Goal: Task Accomplishment & Management: Use online tool/utility

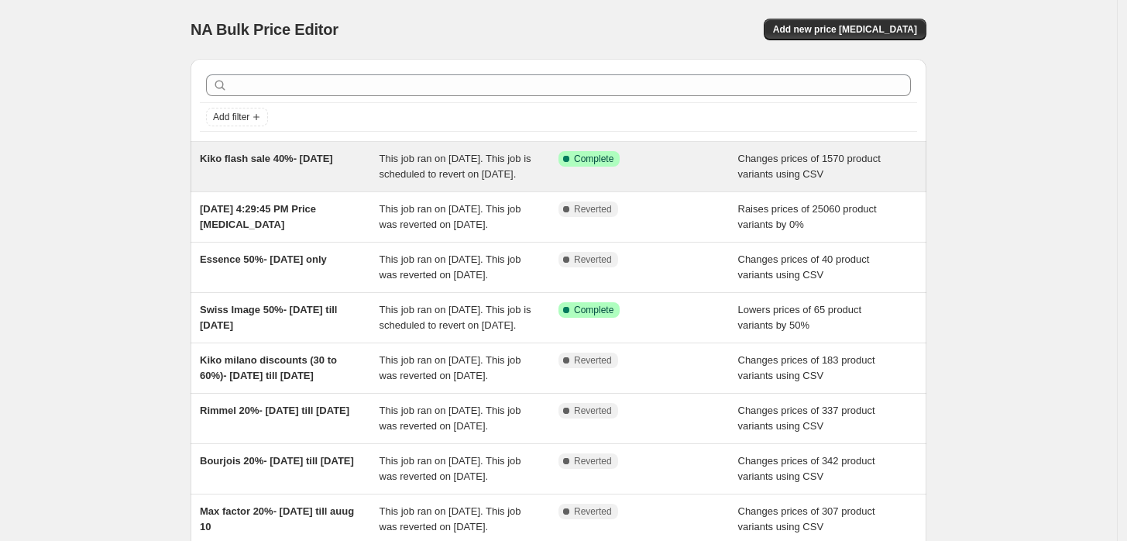
click at [350, 146] on div "Kiko flash sale 40%- aug 13 2025 This job ran on August 13, 2025. This job is s…" at bounding box center [559, 167] width 736 height 50
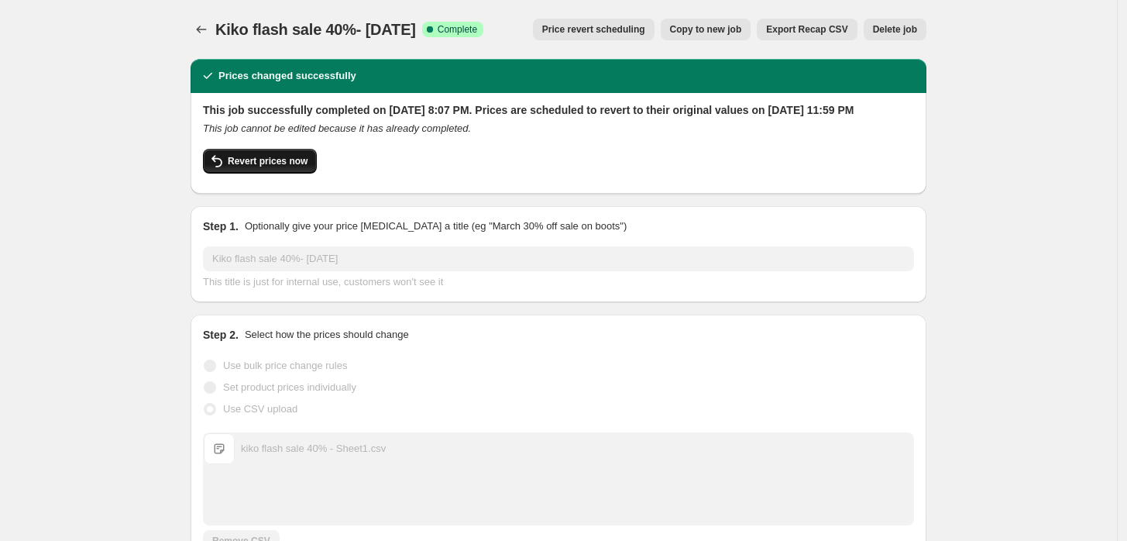
click at [281, 167] on span "Revert prices now" at bounding box center [268, 161] width 80 height 12
checkbox input "false"
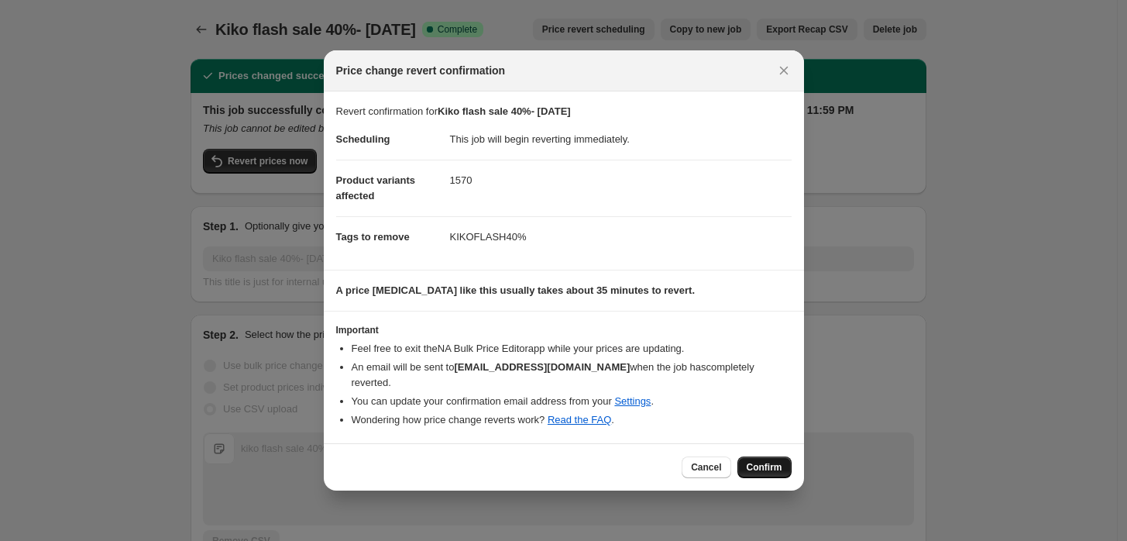
click at [757, 461] on span "Confirm" at bounding box center [765, 467] width 36 height 12
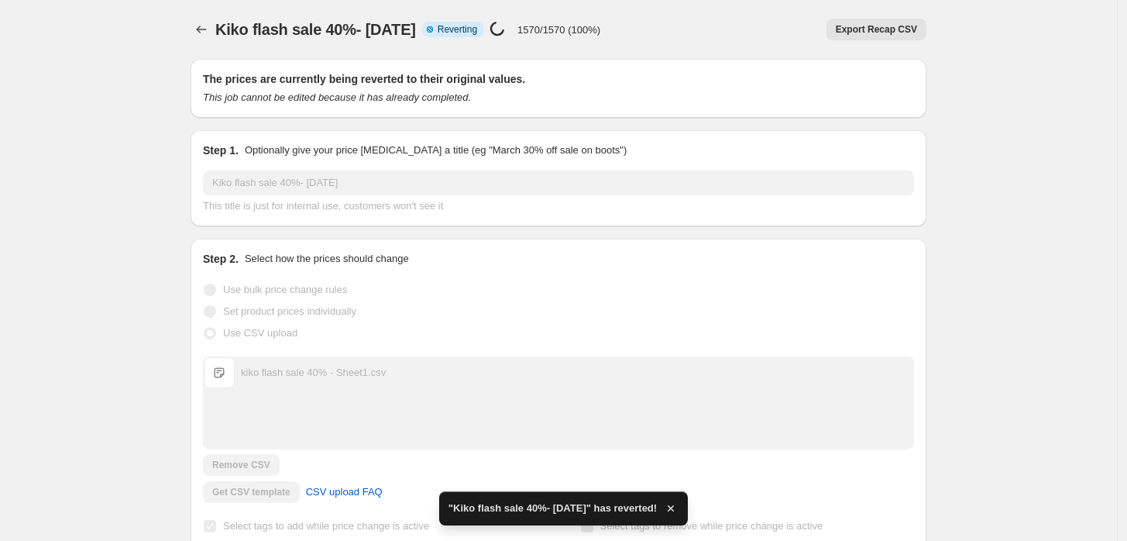
checkbox input "true"
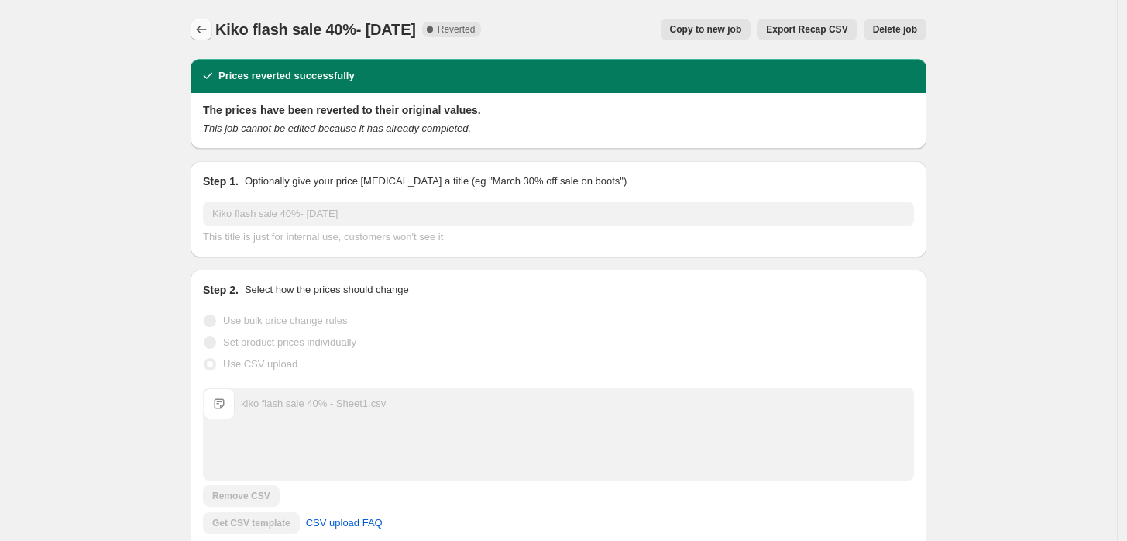
click at [205, 38] on button "Price change jobs" at bounding box center [202, 30] width 22 height 22
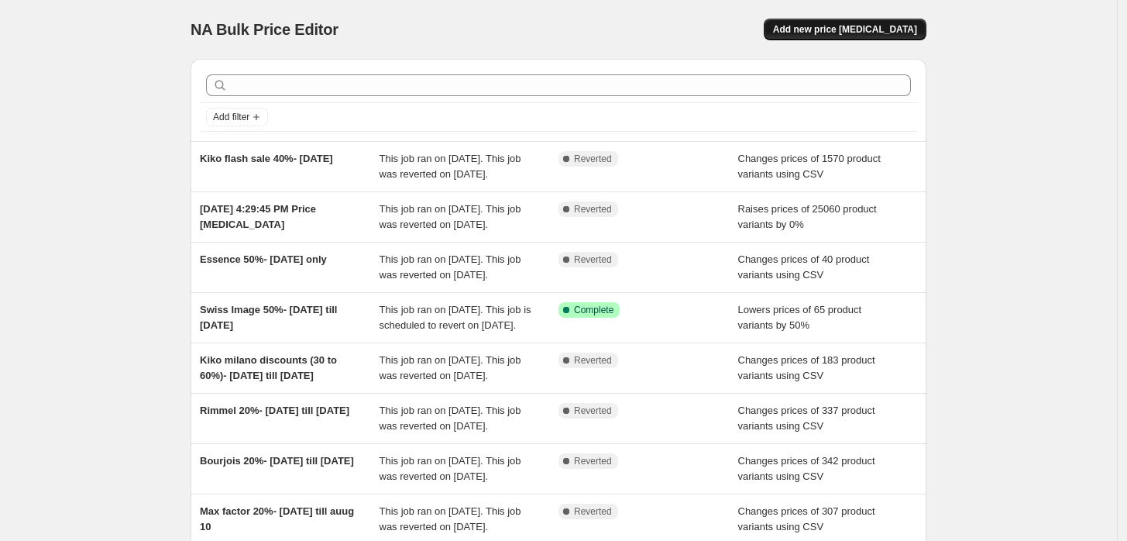
click at [849, 38] on button "Add new price change job" at bounding box center [845, 30] width 163 height 22
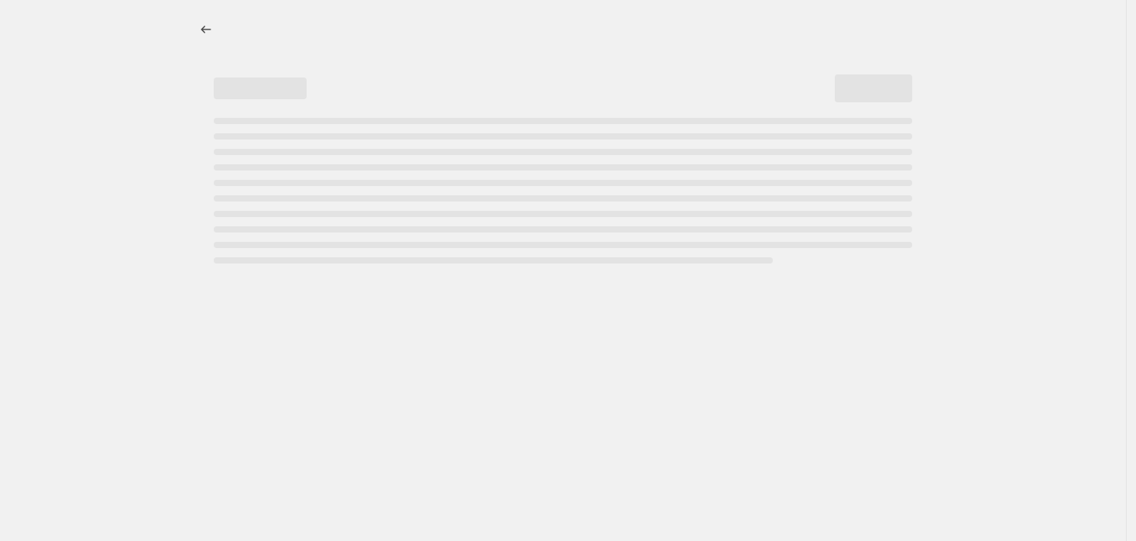
select select "percentage"
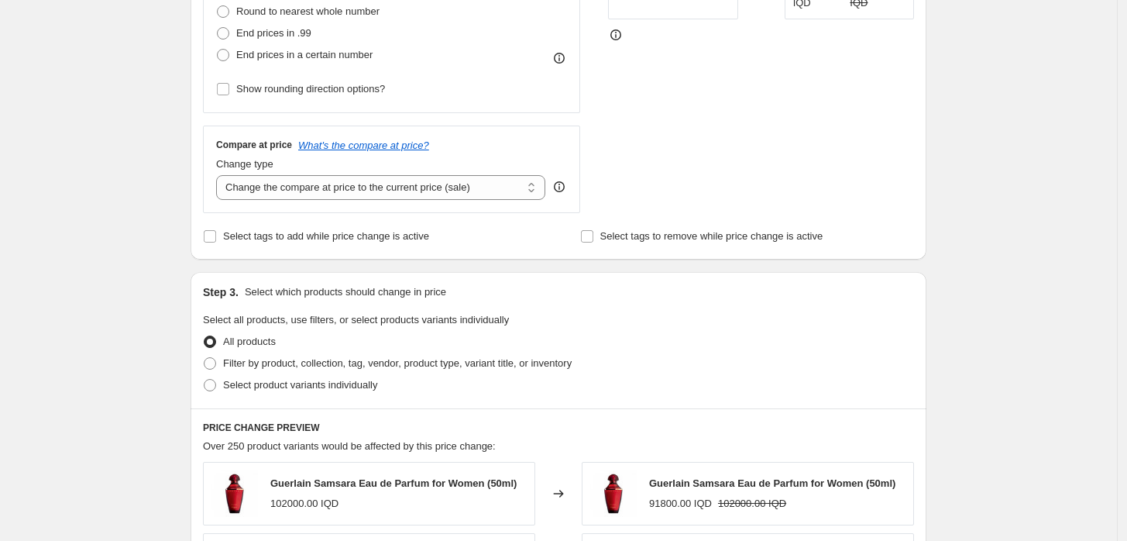
scroll to position [455, 0]
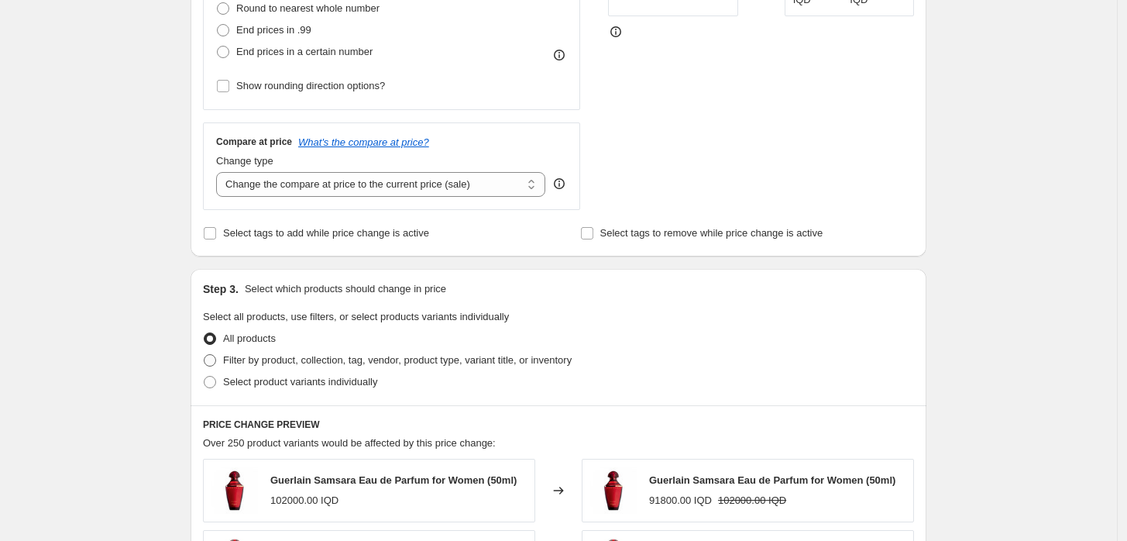
click at [260, 356] on span "Filter by product, collection, tag, vendor, product type, variant title, or inv…" at bounding box center [397, 360] width 349 height 12
click at [204, 355] on input "Filter by product, collection, tag, vendor, product type, variant title, or inv…" at bounding box center [204, 354] width 1 height 1
radio input "true"
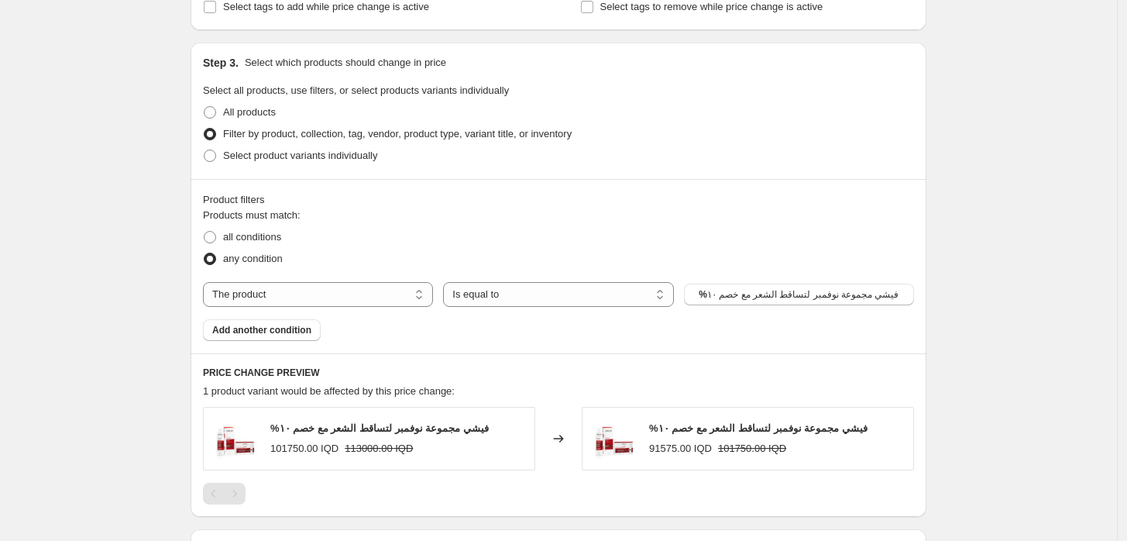
scroll to position [684, 0]
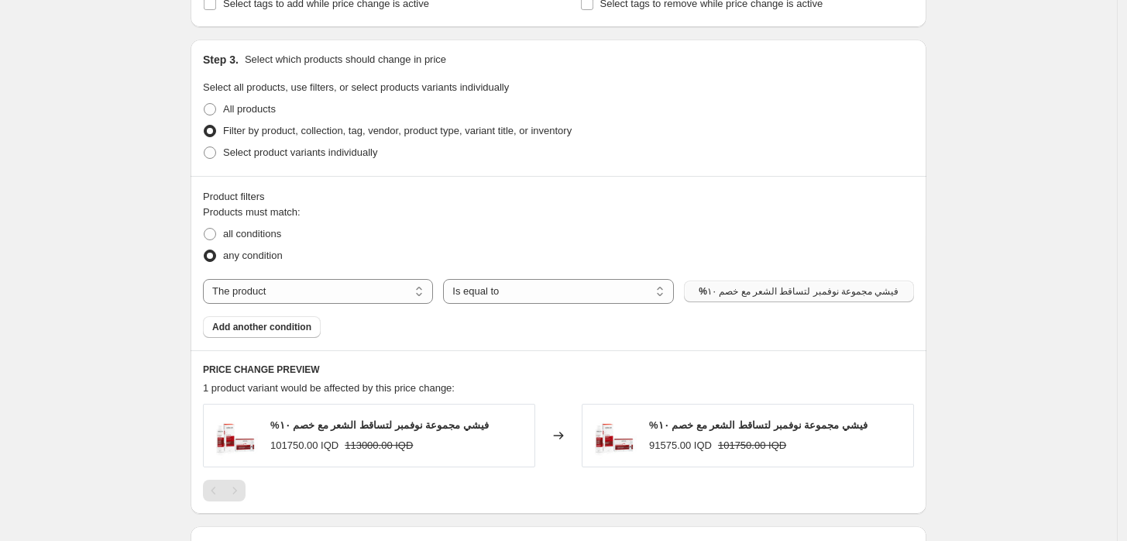
click at [737, 294] on span "%فيشي مجموعة نوفمبر لتساقط الشعر مع خصم ١٠" at bounding box center [799, 291] width 200 height 12
click at [316, 282] on select "The product The product's collection The product's tag The product's vendor The…" at bounding box center [318, 291] width 230 height 25
select select "vendor"
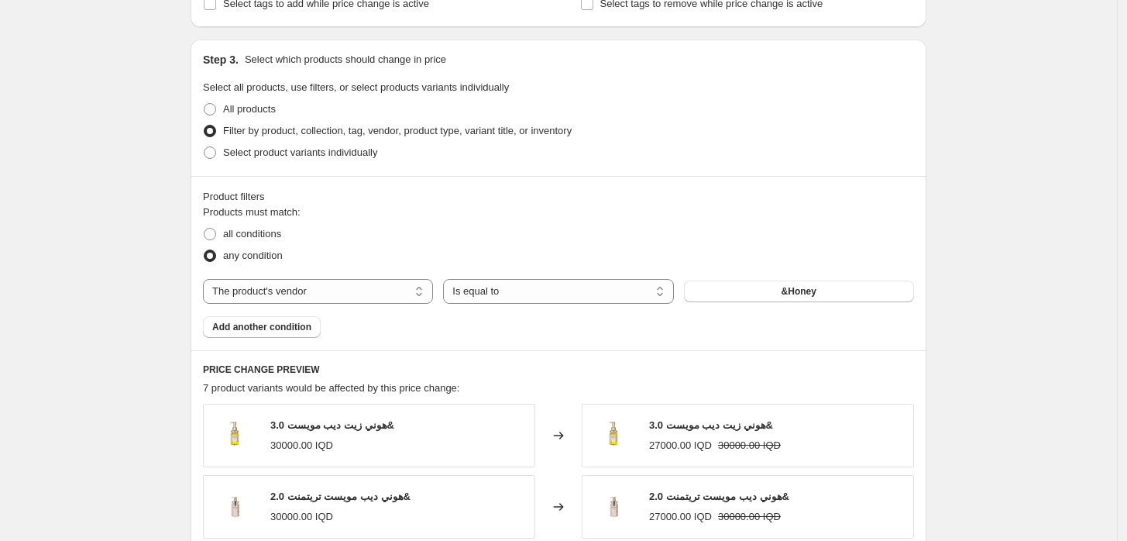
click at [759, 285] on button "&Honey" at bounding box center [799, 291] width 230 height 22
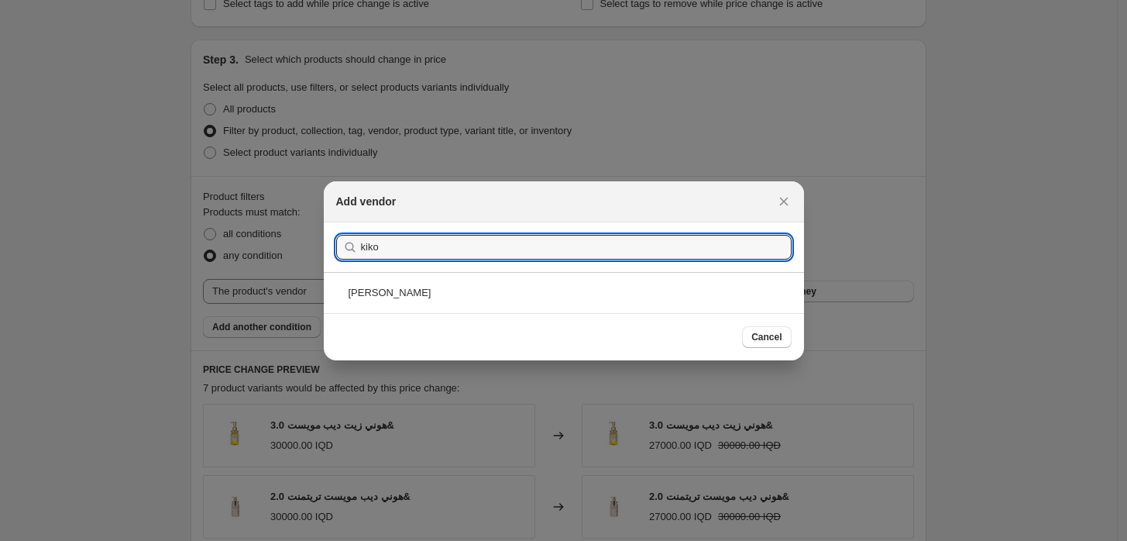
type input "kiko"
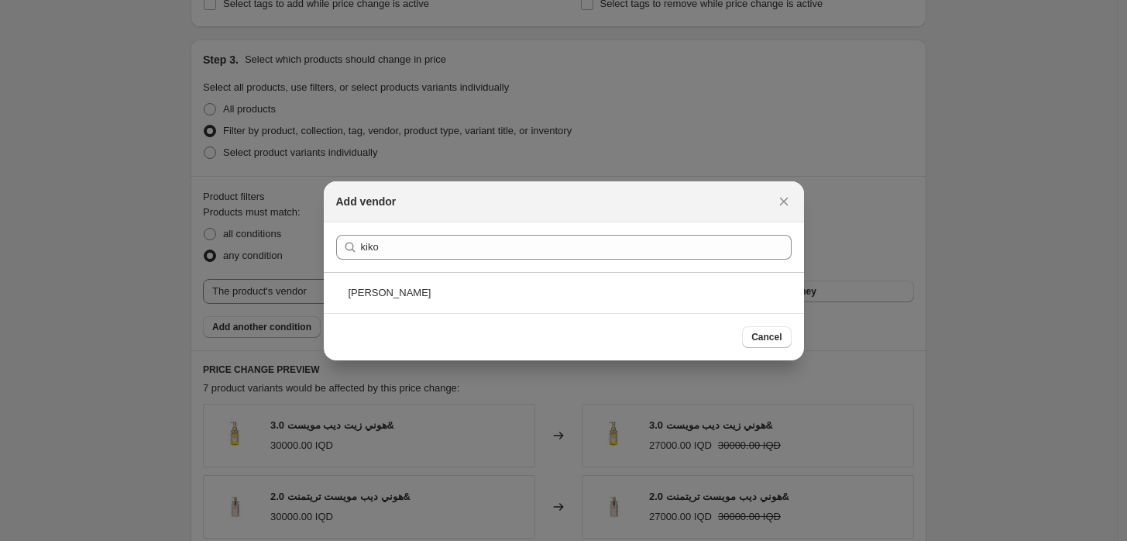
click at [379, 272] on div "Kiko Milano" at bounding box center [564, 292] width 480 height 41
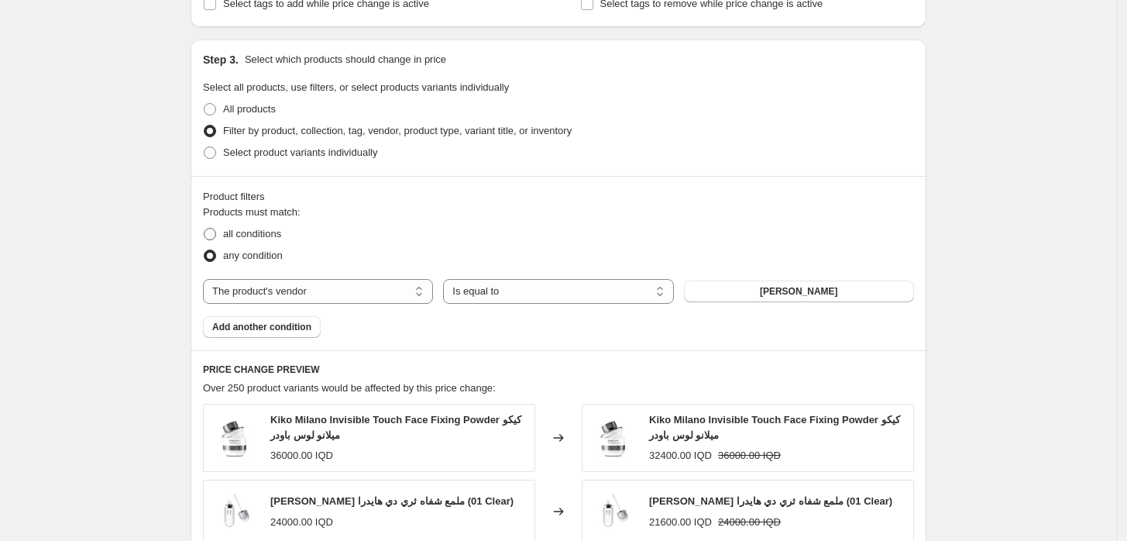
click at [255, 231] on span "all conditions" at bounding box center [252, 234] width 58 height 12
click at [204, 229] on input "all conditions" at bounding box center [204, 228] width 1 height 1
radio input "true"
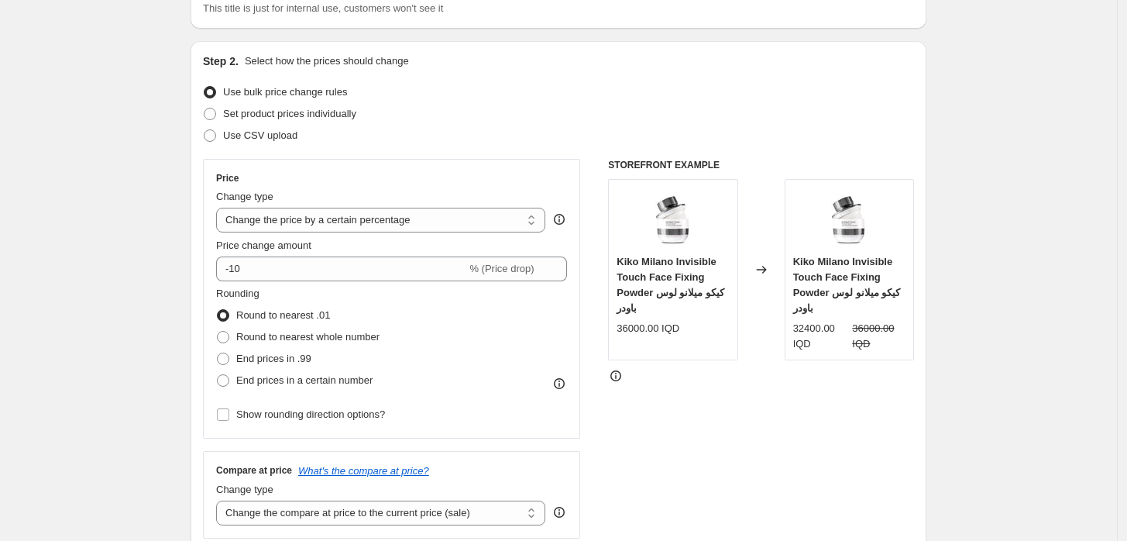
scroll to position [125, 0]
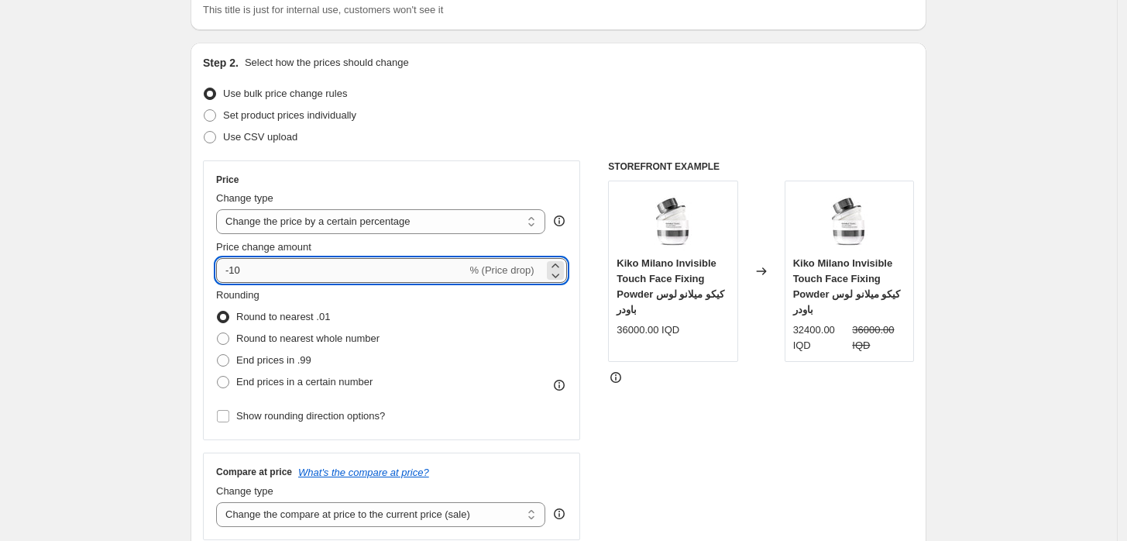
click at [397, 268] on input "-10" at bounding box center [341, 270] width 250 height 25
type input "40"
click at [397, 268] on input "40" at bounding box center [332, 270] width 232 height 25
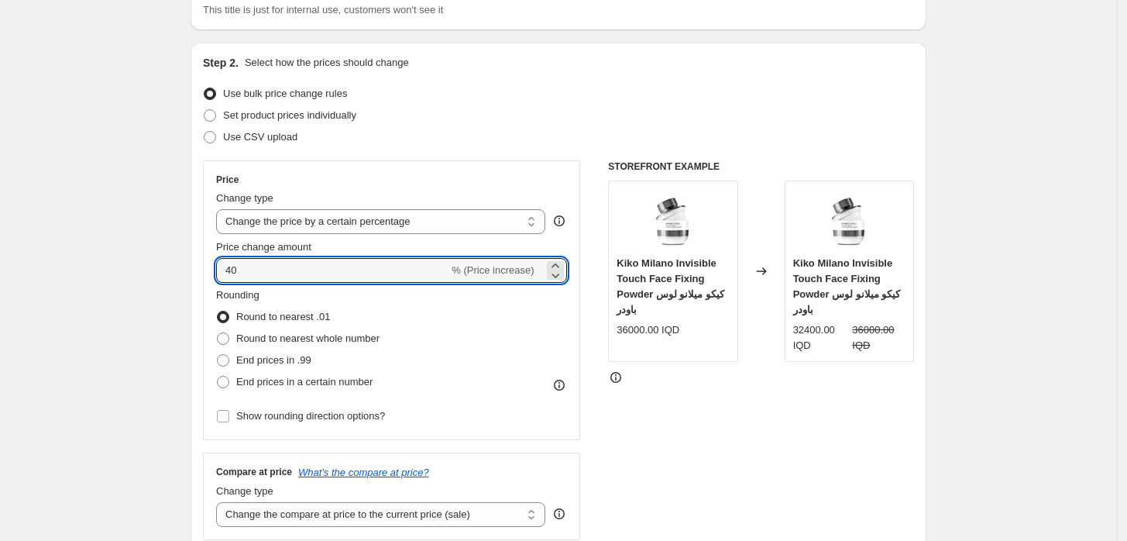
drag, startPoint x: 245, startPoint y: 262, endPoint x: 211, endPoint y: 273, distance: 36.0
click at [211, 273] on div "Price Change type Change the price to a certain amount Change the price by a ce…" at bounding box center [391, 300] width 377 height 280
type input "-40"
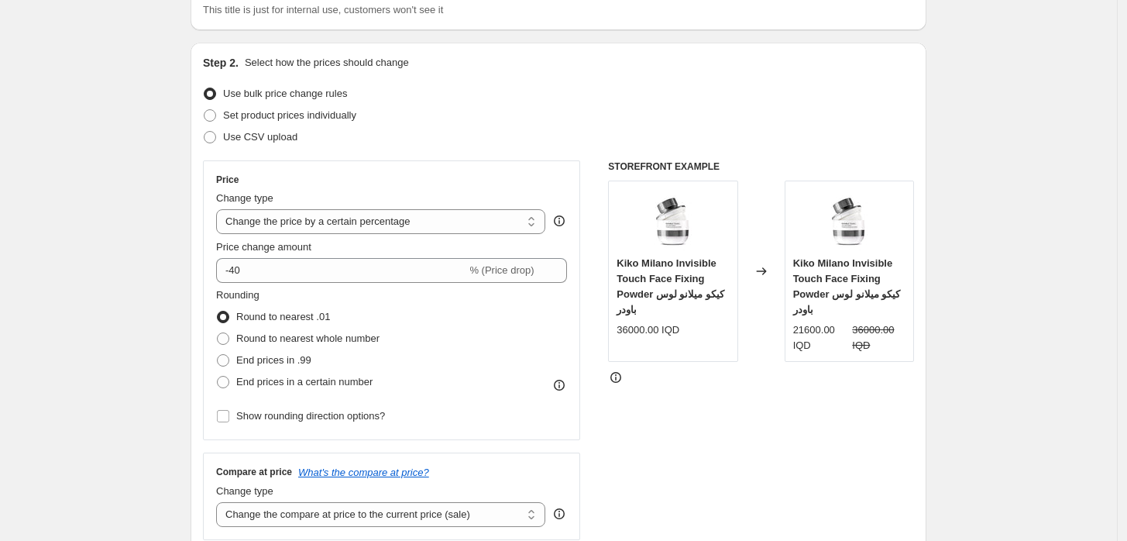
click at [428, 339] on div "Rounding Round to nearest .01 Round to nearest whole number End prices in .99 E…" at bounding box center [391, 339] width 351 height 105
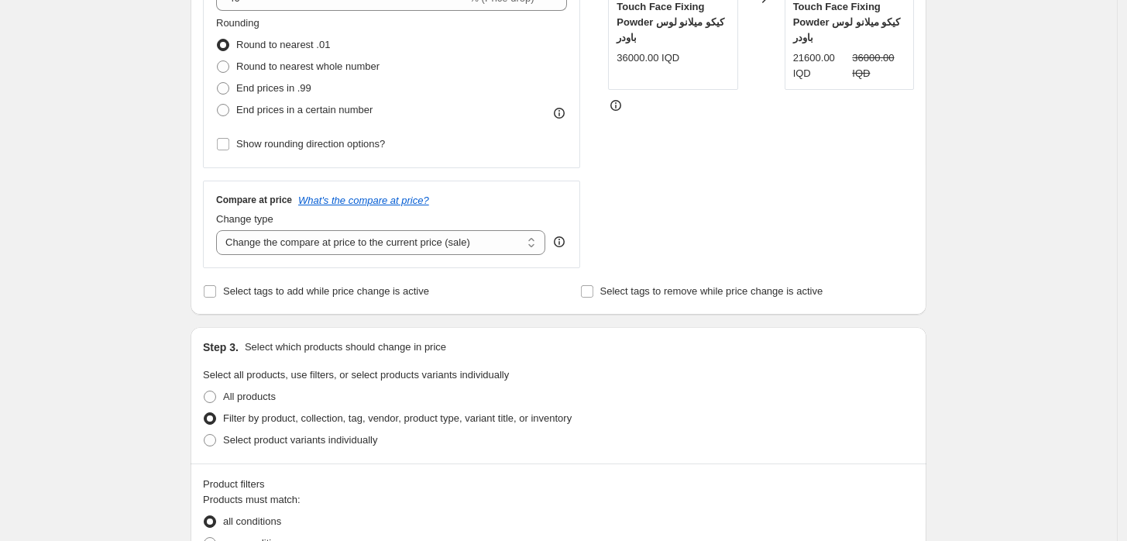
scroll to position [398, 0]
click at [363, 287] on span "Select tags to add while price change is active" at bounding box center [326, 290] width 206 height 12
click at [216, 287] on input "Select tags to add while price change is active" at bounding box center [210, 290] width 12 height 12
checkbox input "true"
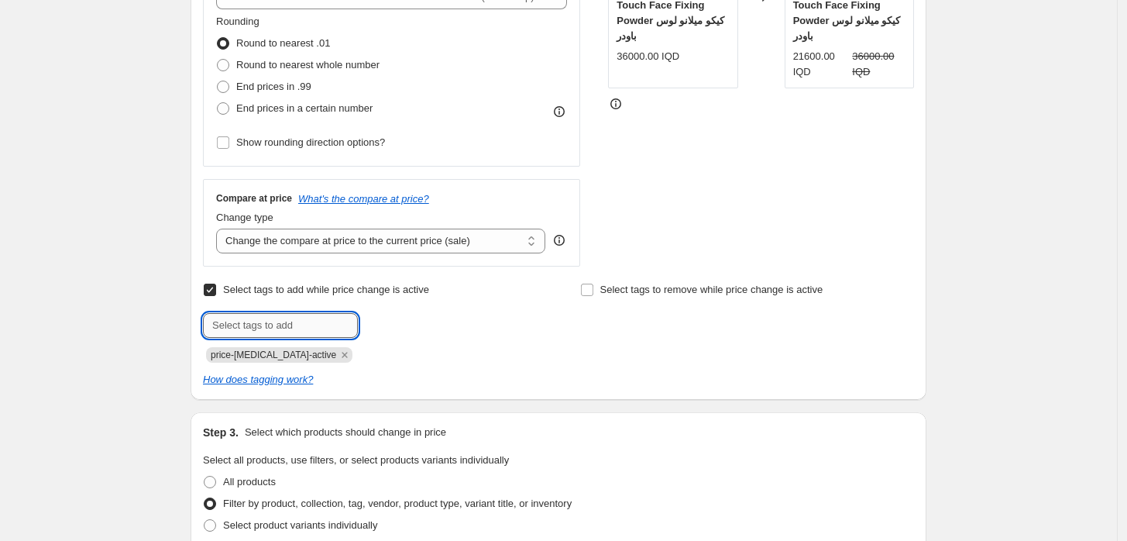
click at [330, 325] on input "text" at bounding box center [280, 325] width 155 height 25
type input "kikooo40"
click at [397, 325] on span "kikooo40" at bounding box center [412, 323] width 40 height 11
click at [338, 355] on icon "Remove price-change-job-active" at bounding box center [345, 355] width 14 height 14
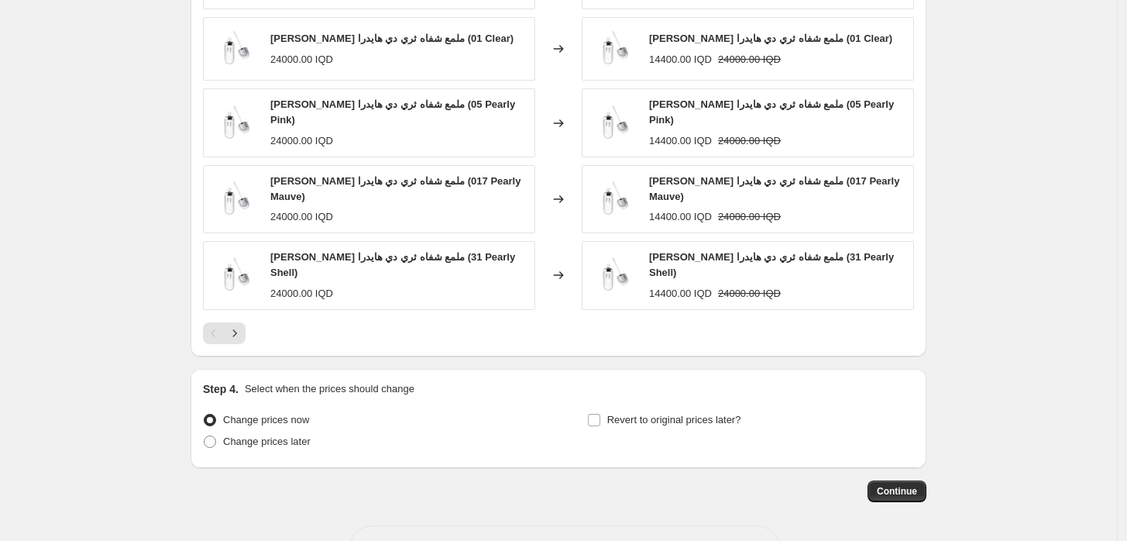
scroll to position [1273, 0]
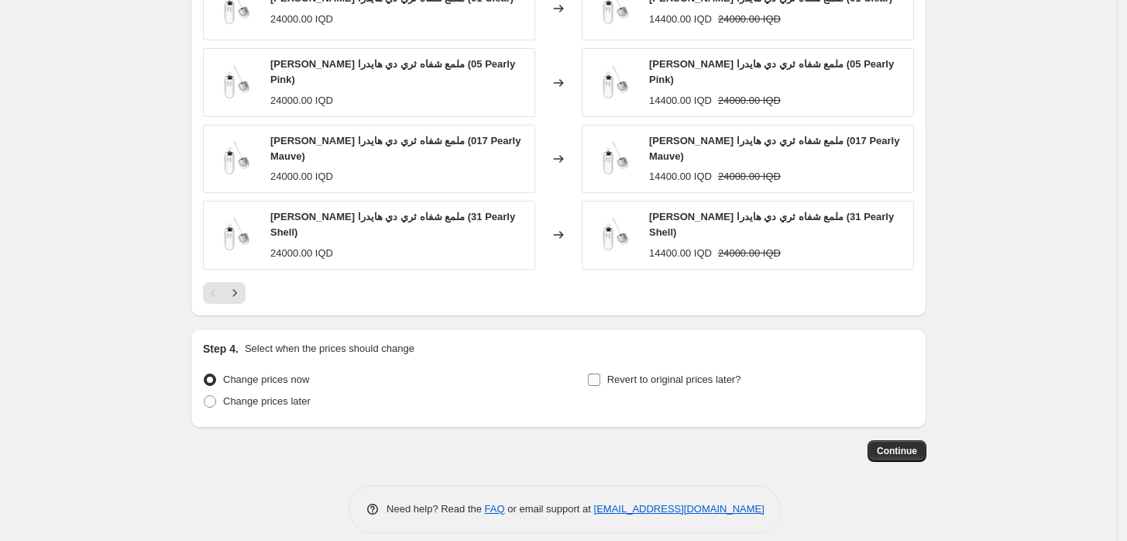
click at [612, 373] on span "Revert to original prices later?" at bounding box center [674, 379] width 134 height 12
click at [600, 373] on input "Revert to original prices later?" at bounding box center [594, 379] width 12 height 12
checkbox input "true"
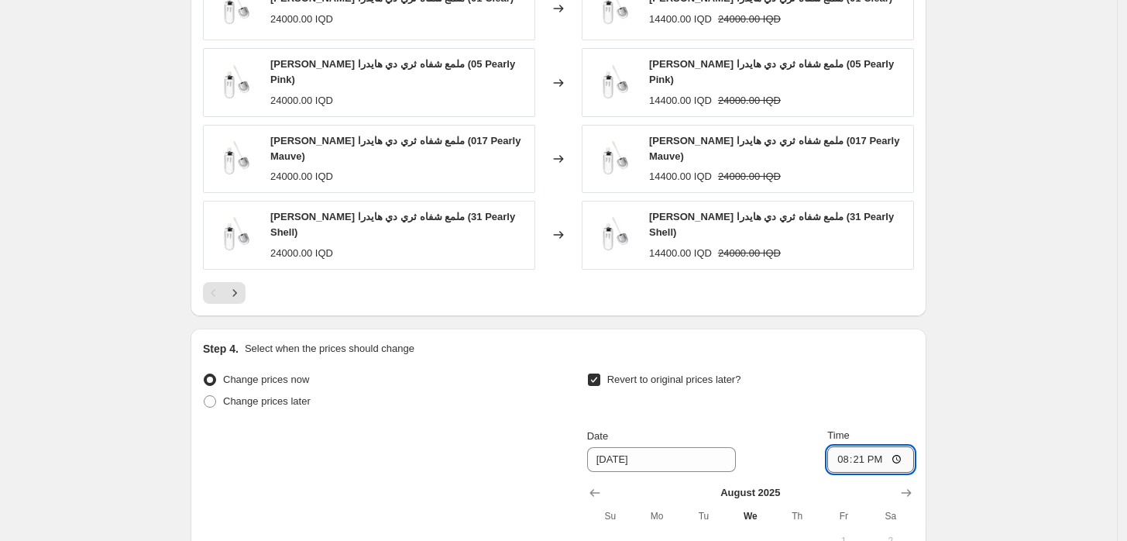
click at [843, 446] on input "20:21" at bounding box center [870, 459] width 87 height 26
type input "23:59"
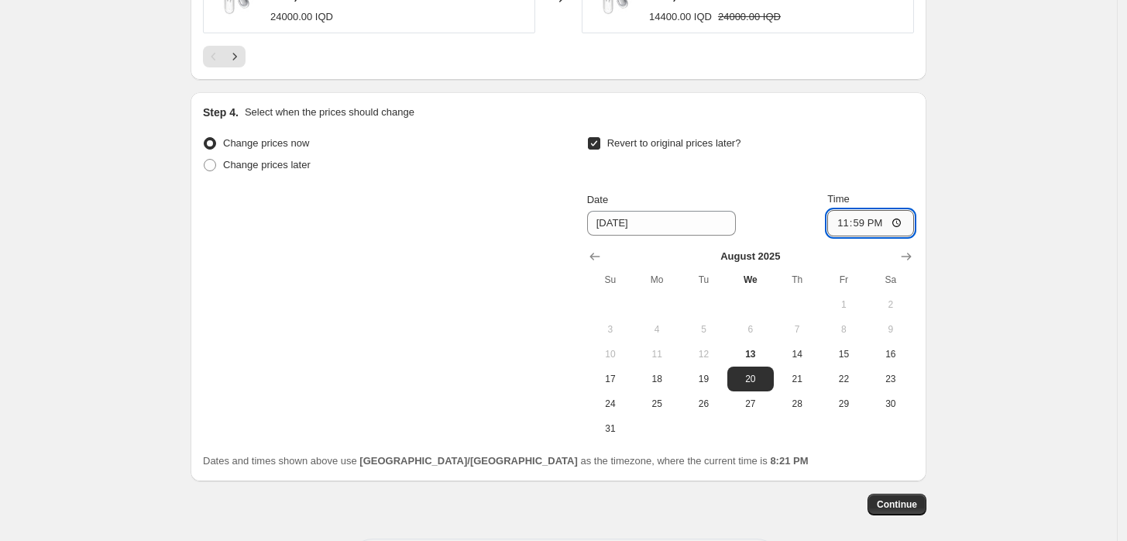
scroll to position [1512, 0]
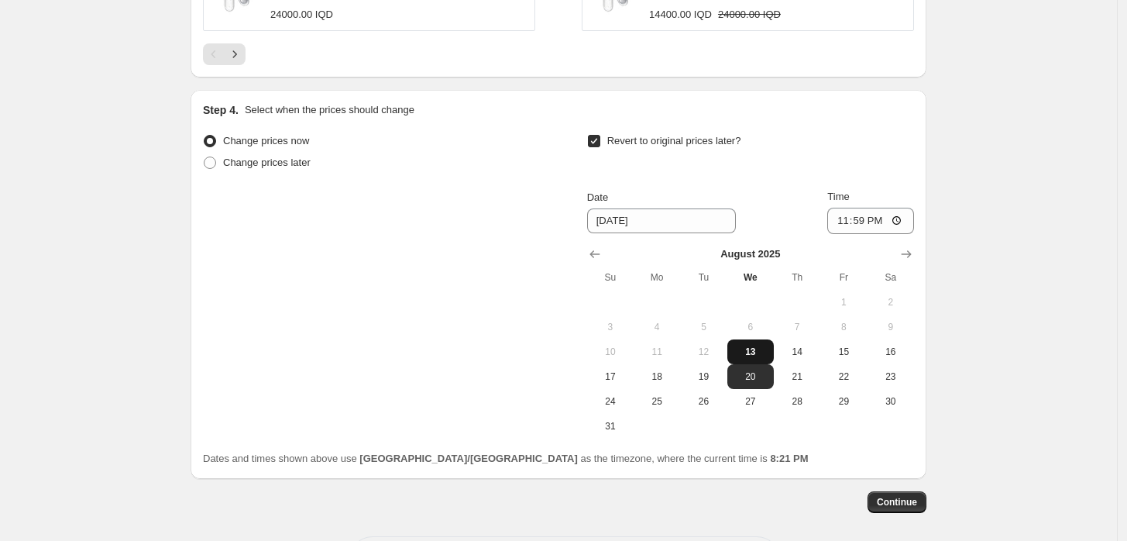
click at [747, 345] on span "13" at bounding box center [751, 351] width 34 height 12
type input "8/13/2025"
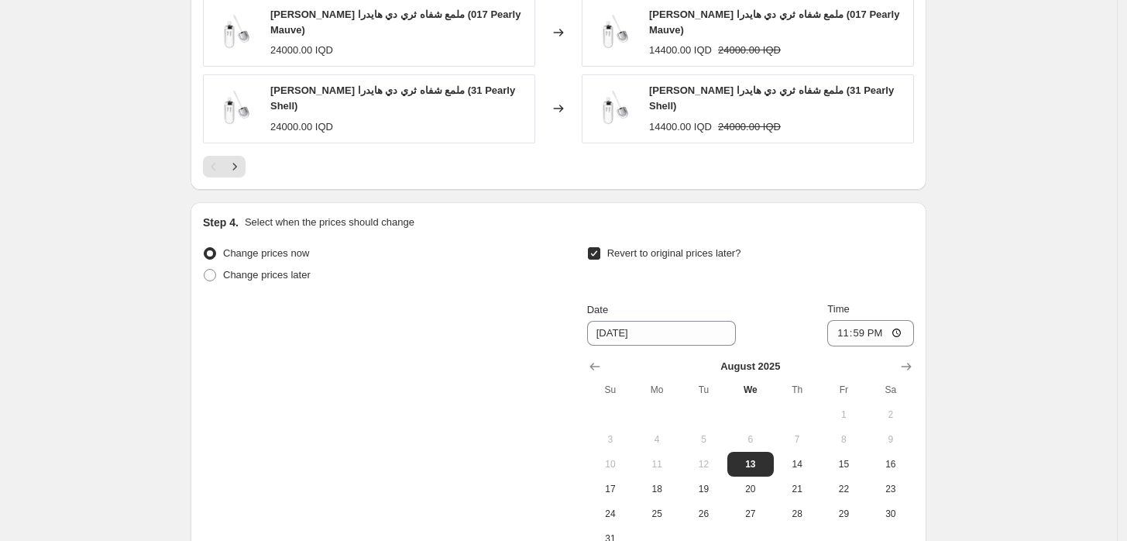
scroll to position [1563, 0]
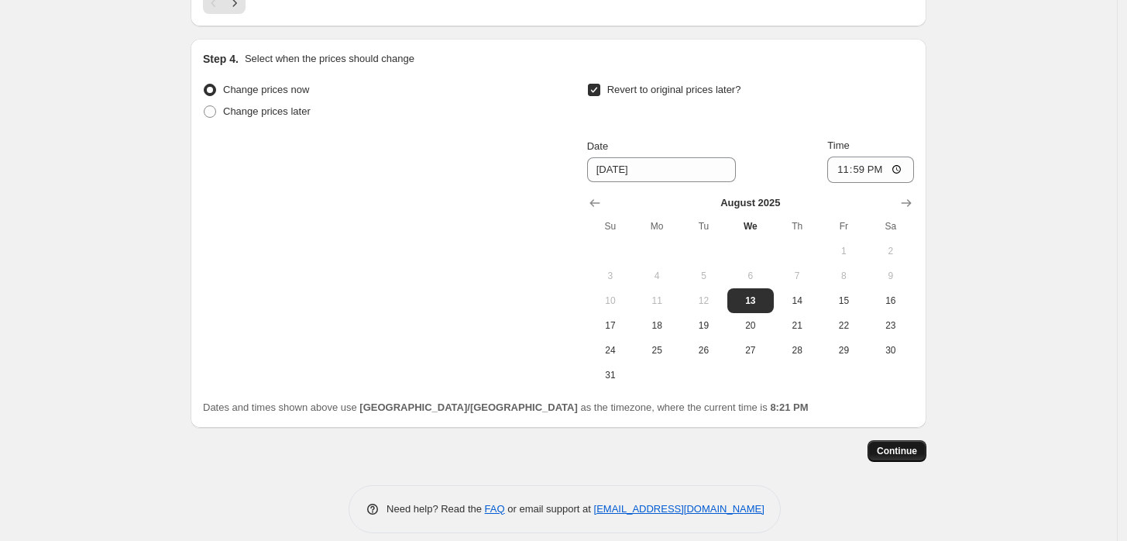
click at [898, 445] on span "Continue" at bounding box center [897, 451] width 40 height 12
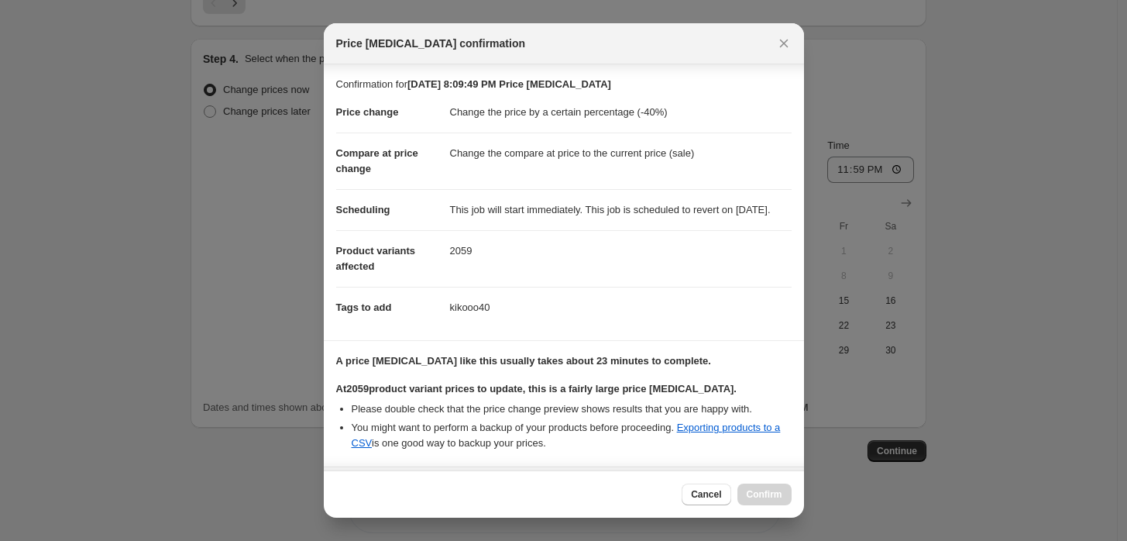
scroll to position [253, 0]
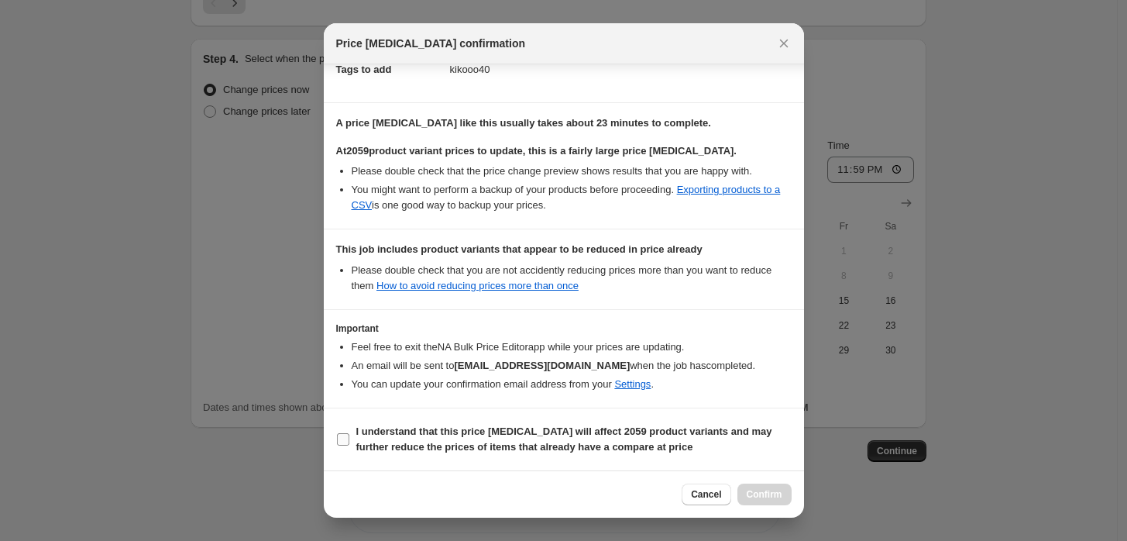
click at [384, 433] on b "I understand that this price change job will affect 2059 product variants and m…" at bounding box center [564, 438] width 416 height 27
click at [349, 433] on input "I understand that this price change job will affect 2059 product variants and m…" at bounding box center [343, 439] width 12 height 12
checkbox input "true"
click at [761, 486] on button "Confirm" at bounding box center [764, 494] width 54 height 22
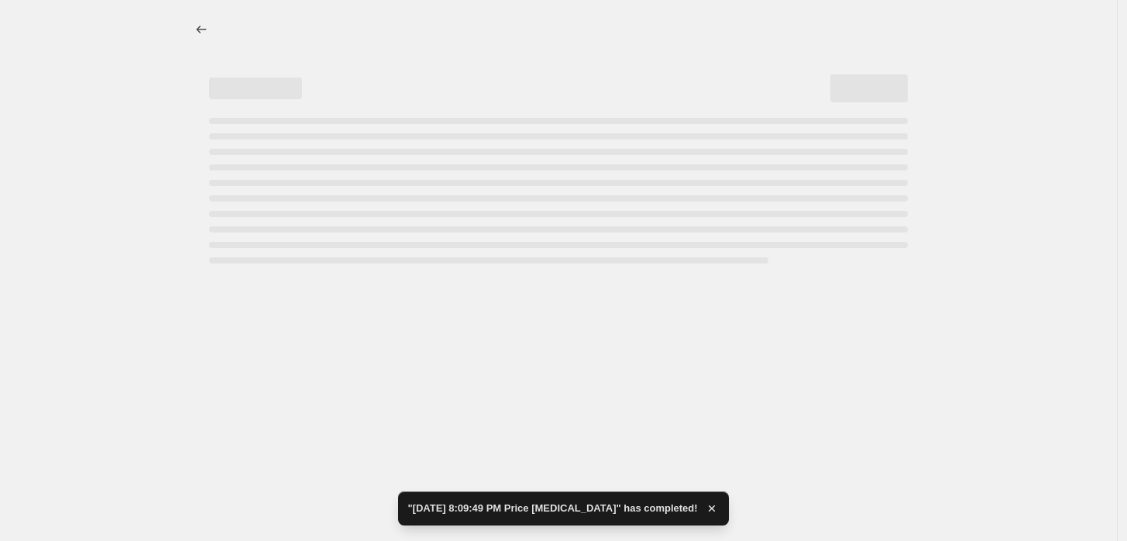
select select "percentage"
select select "vendor"
